Goal: Information Seeking & Learning: Learn about a topic

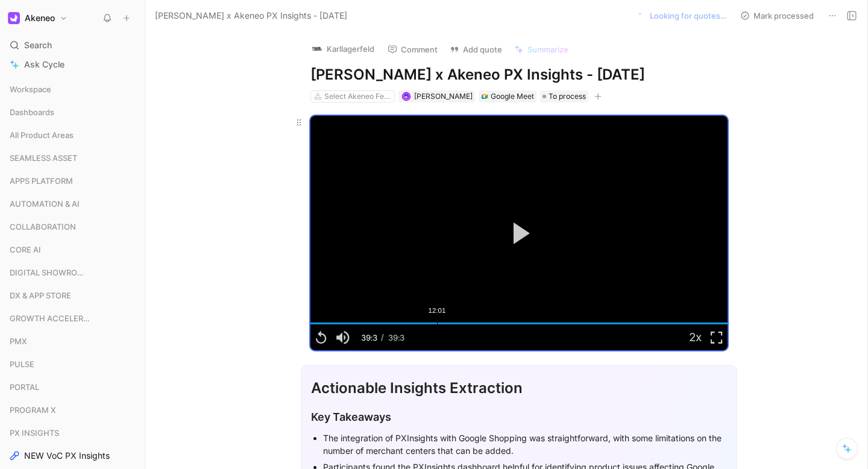
click at [434, 324] on div "Loaded : 100.00% 12:01 39:38" at bounding box center [518, 323] width 417 height 2
click at [450, 324] on div "13:14" at bounding box center [450, 323] width 1 height 2
click at [456, 324] on div "Loaded : 100.00% 14:05 14:08" at bounding box center [518, 323] width 417 height 2
click at [466, 323] on div "14:50" at bounding box center [466, 323] width 1 height 2
click at [478, 323] on div "15:58" at bounding box center [478, 323] width 1 height 2
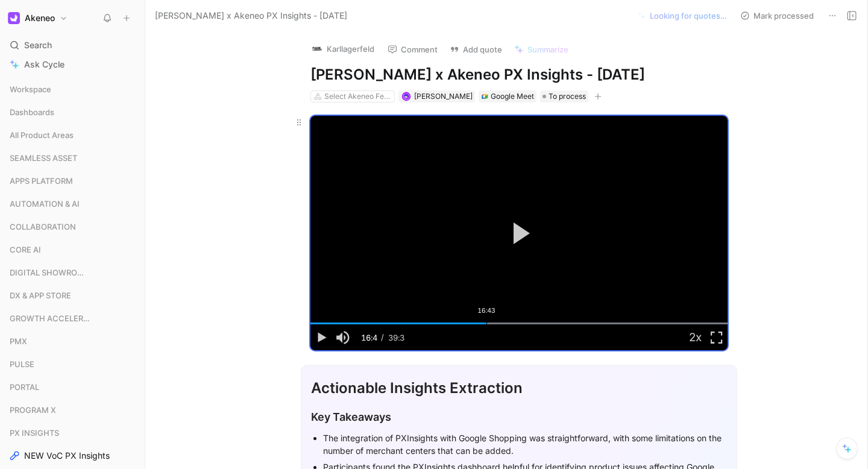
click at [486, 323] on div "16:43" at bounding box center [486, 323] width 1 height 2
click at [494, 323] on div "17:28" at bounding box center [494, 323] width 1 height 2
click at [434, 324] on div "Loaded : 100.00% 12:25 17:28" at bounding box center [518, 323] width 417 height 2
click at [422, 323] on div "10:39" at bounding box center [422, 323] width 1 height 2
click at [415, 322] on div "Loaded : 100.00% 10:18 09:30" at bounding box center [518, 323] width 417 height 2
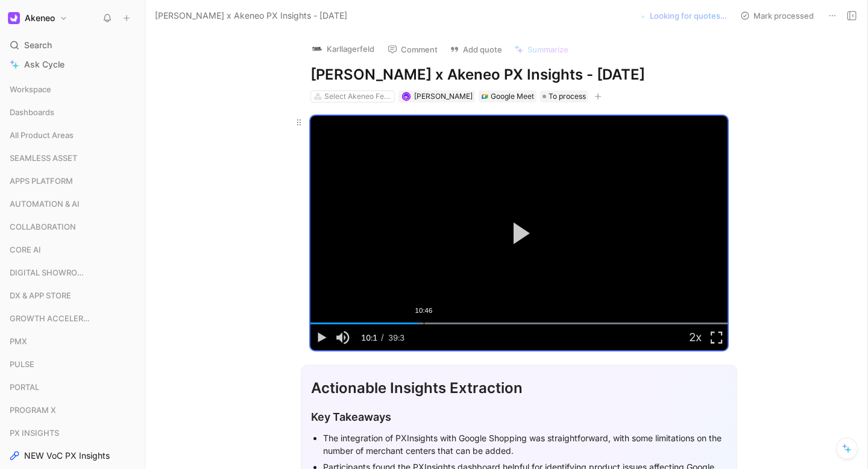
click at [421, 322] on div "Loaded : 100.00% 10:46 10:18" at bounding box center [518, 323] width 417 height 2
click at [434, 324] on div "11:44" at bounding box center [434, 323] width 1 height 2
click at [440, 324] on div "12:19" at bounding box center [440, 323] width 1 height 2
click at [440, 323] on div "12:22" at bounding box center [440, 323] width 1 height 2
click at [444, 323] on div "12:39" at bounding box center [444, 323] width 1 height 2
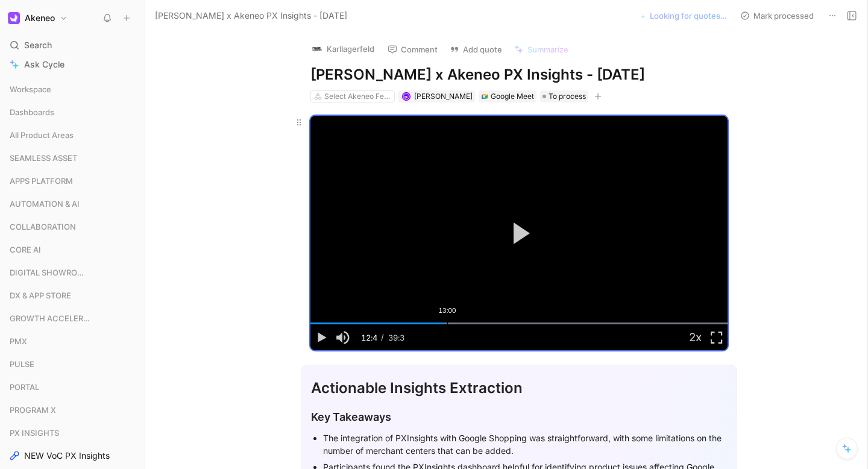
click at [447, 323] on div "13:00" at bounding box center [447, 323] width 1 height 2
click at [449, 323] on div "13:10" at bounding box center [449, 323] width 1 height 2
click at [453, 323] on div "13:31" at bounding box center [453, 323] width 1 height 2
click at [454, 323] on div "13:41" at bounding box center [454, 323] width 1 height 2
click at [448, 323] on div "13:03" at bounding box center [448, 323] width 1 height 2
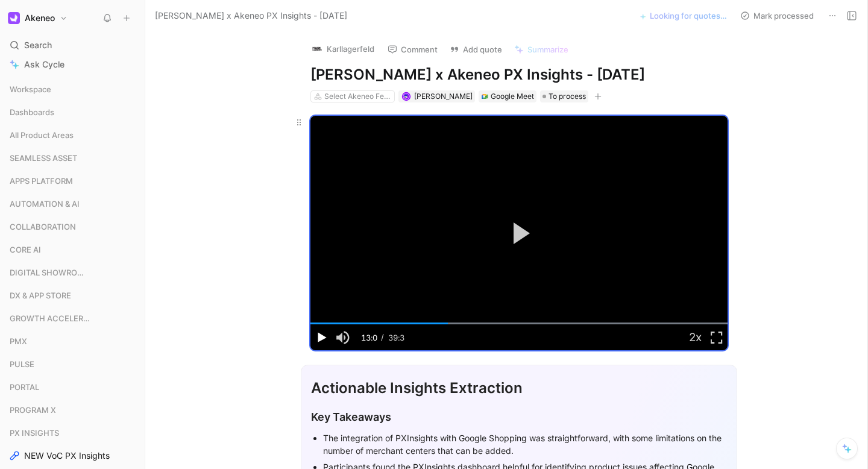
click at [316, 337] on span "Video Player" at bounding box center [321, 337] width 22 height 0
click at [692, 339] on button "Playback Rate" at bounding box center [695, 337] width 22 height 26
click at [707, 246] on span "1.25x" at bounding box center [709, 253] width 19 height 16
click at [444, 323] on div "12:39" at bounding box center [444, 323] width 1 height 2
click at [440, 323] on div "12:19" at bounding box center [440, 323] width 1 height 2
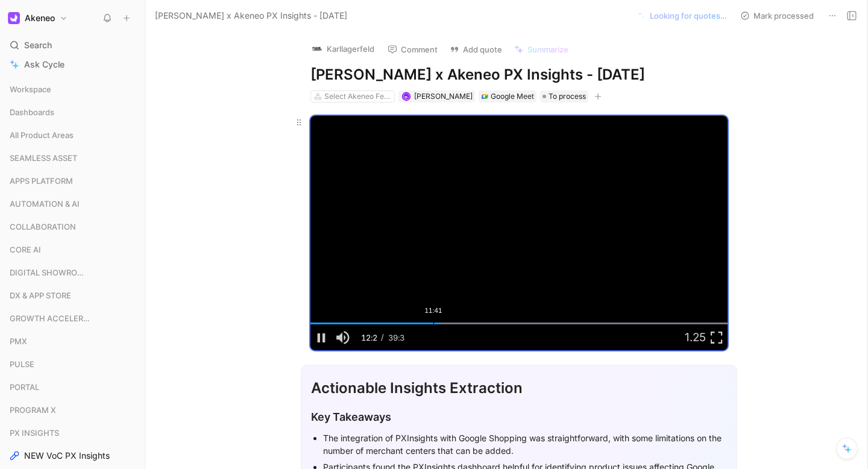
click at [430, 322] on div "Loaded : 100.00% 11:41 12:20" at bounding box center [518, 323] width 417 height 2
click at [436, 322] on div "11:58" at bounding box center [436, 323] width 1 height 2
click at [439, 323] on div "12:15" at bounding box center [439, 323] width 1 height 2
click at [455, 322] on div "13:44" at bounding box center [455, 323] width 1 height 2
click at [458, 323] on div "14:02" at bounding box center [458, 323] width 1 height 2
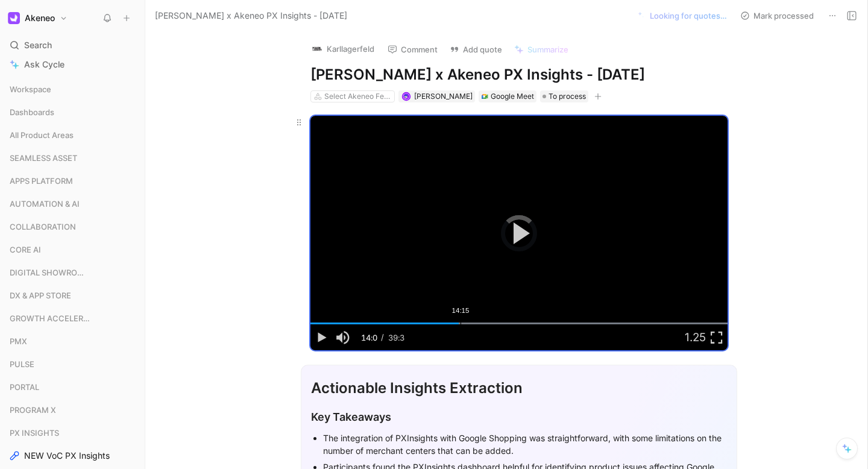
click at [460, 324] on div "14:15" at bounding box center [460, 323] width 1 height 2
click at [459, 324] on div "14:08" at bounding box center [459, 323] width 1 height 2
click at [457, 323] on div "13:58" at bounding box center [457, 323] width 1 height 2
click at [322, 337] on span "Video Player" at bounding box center [321, 337] width 22 height 0
